Goal: Task Accomplishment & Management: Manage account settings

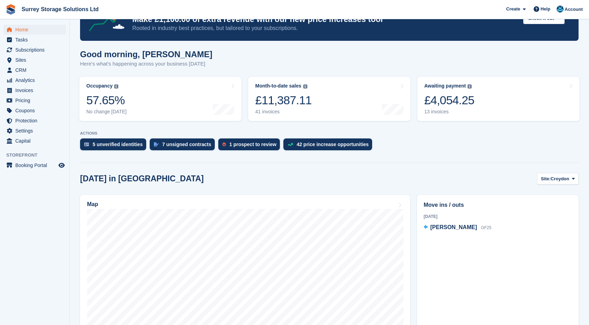
scroll to position [104, 0]
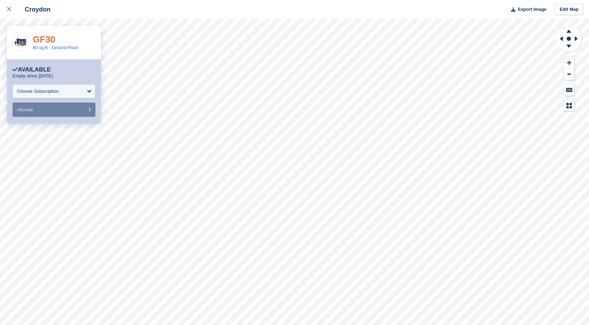
click at [45, 36] on link "GF30" at bounding box center [44, 39] width 23 height 10
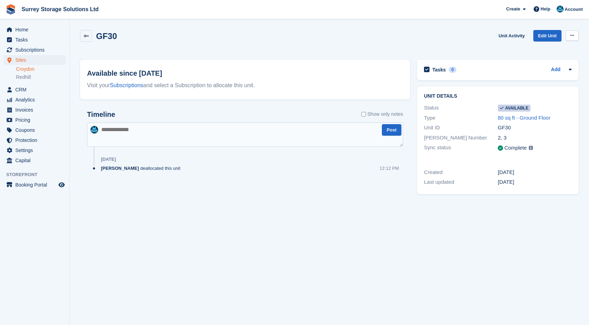
click at [568, 38] on button at bounding box center [572, 35] width 13 height 10
click at [561, 47] on p "Make unavailable" at bounding box center [545, 49] width 61 height 9
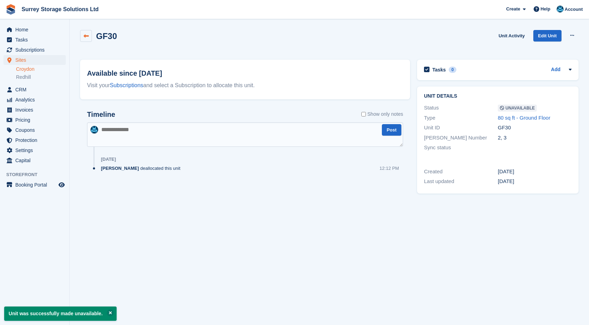
click at [91, 34] on link at bounding box center [86, 36] width 12 height 12
